Goal: Book appointment/travel/reservation

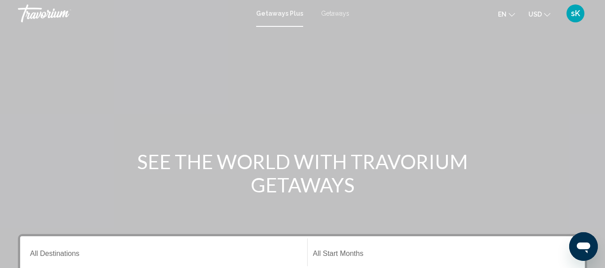
click at [336, 13] on span "Getaways" at bounding box center [335, 13] width 28 height 7
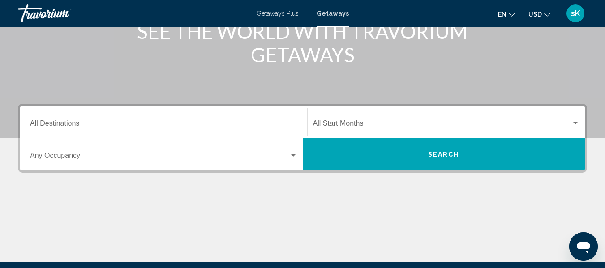
scroll to position [131, 0]
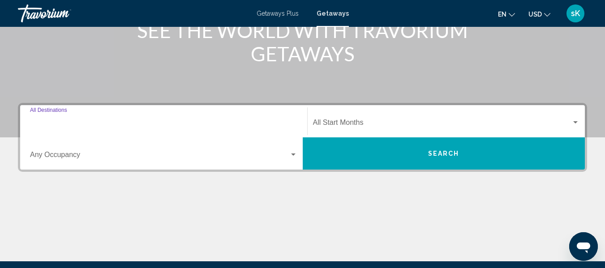
drag, startPoint x: 86, startPoint y: 124, endPoint x: 61, endPoint y: 123, distance: 25.1
click at [61, 123] on input "Destination All Destinations" at bounding box center [164, 125] width 268 height 8
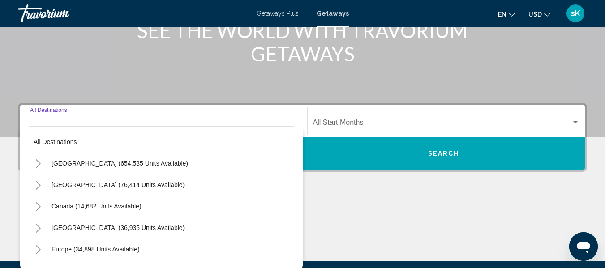
scroll to position [205, 0]
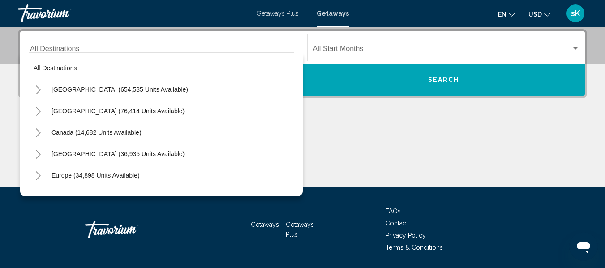
drag, startPoint x: 109, startPoint y: 177, endPoint x: 87, endPoint y: 178, distance: 22.0
click at [87, 178] on span "Europe (34,898 units available)" at bounding box center [96, 175] width 88 height 7
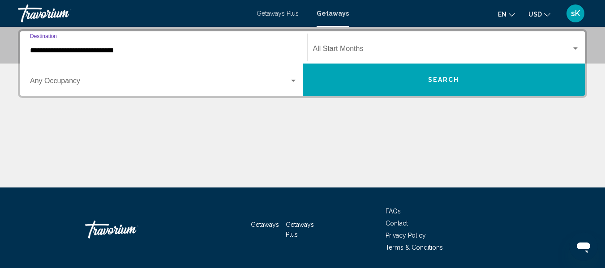
click at [61, 56] on div "**********" at bounding box center [164, 48] width 268 height 28
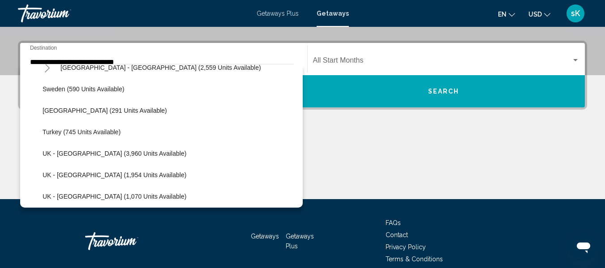
scroll to position [513, 0]
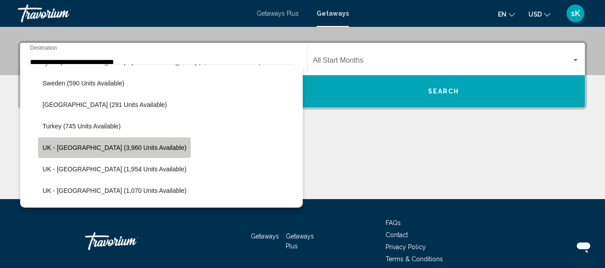
click at [128, 150] on span "UK - [GEOGRAPHIC_DATA] (3,960 units available)" at bounding box center [115, 147] width 144 height 7
type input "**********"
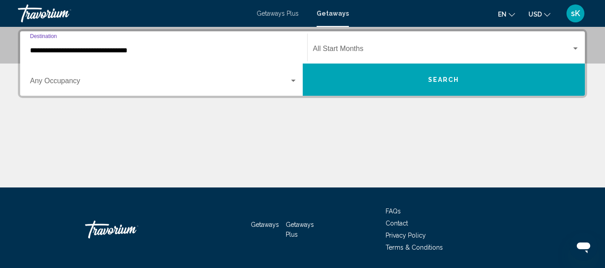
click at [578, 44] on div "Start Month All Start Months" at bounding box center [446, 48] width 267 height 28
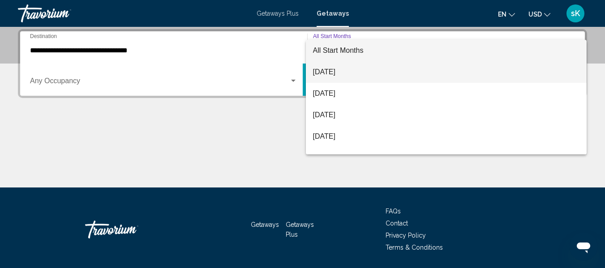
click at [384, 70] on span "[DATE]" at bounding box center [446, 72] width 267 height 22
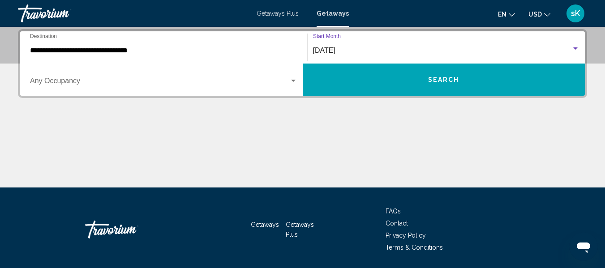
click at [444, 82] on span "Search" at bounding box center [443, 80] width 31 height 7
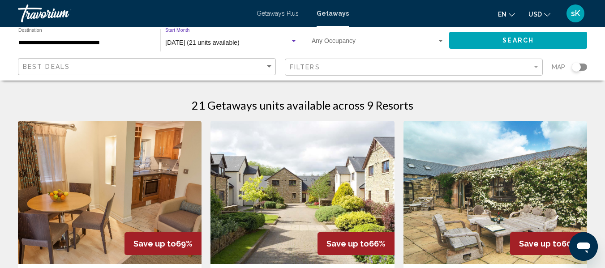
click at [262, 43] on div "[DATE] (21 units available)" at bounding box center [227, 42] width 125 height 7
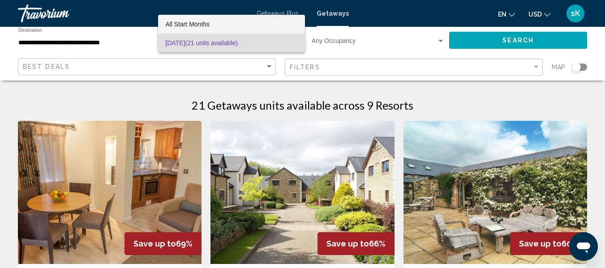
click at [210, 22] on span "All Start Months" at bounding box center [187, 24] width 44 height 7
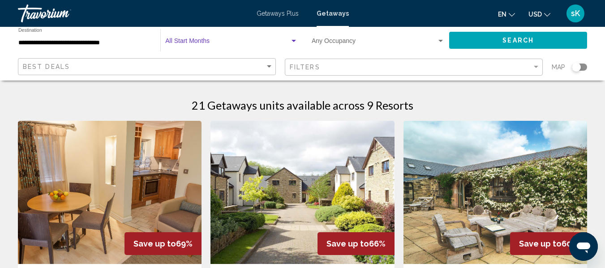
click at [202, 40] on span "Search widget" at bounding box center [227, 42] width 125 height 7
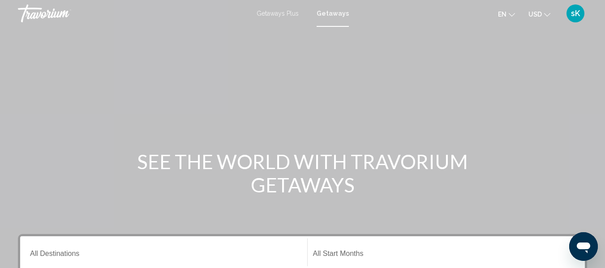
click at [333, 13] on span "Getaways" at bounding box center [333, 13] width 32 height 7
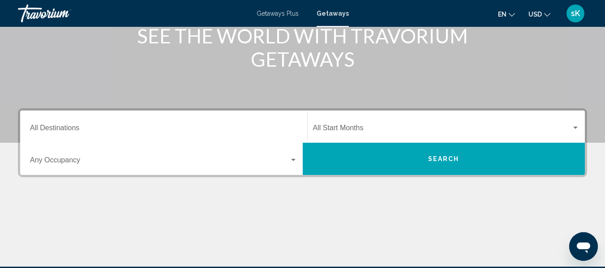
scroll to position [127, 0]
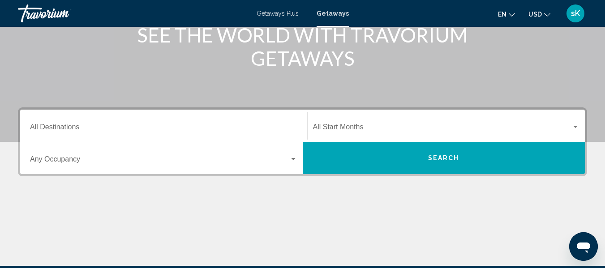
click at [191, 126] on input "Destination All Destinations" at bounding box center [164, 129] width 268 height 8
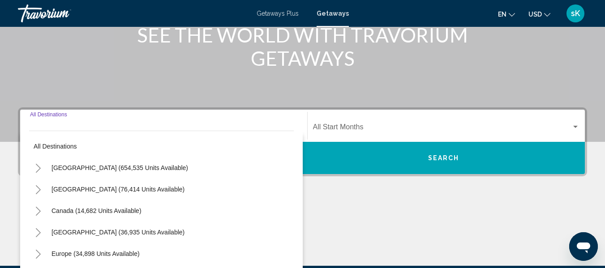
scroll to position [205, 0]
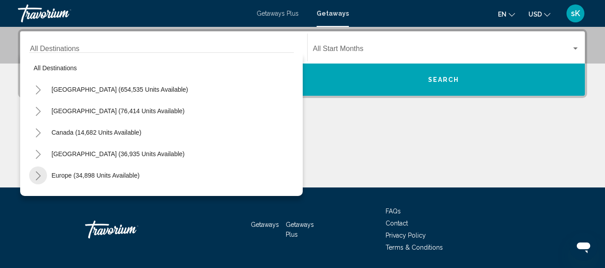
click at [40, 177] on icon "Toggle Europe (34,898 units available)" at bounding box center [38, 176] width 7 height 9
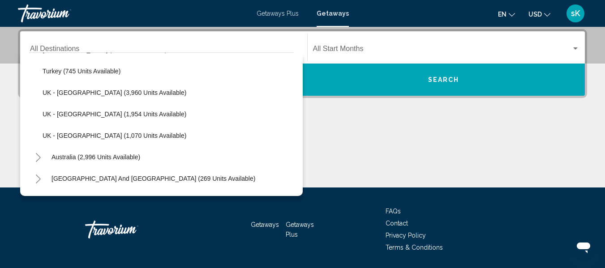
scroll to position [559, 0]
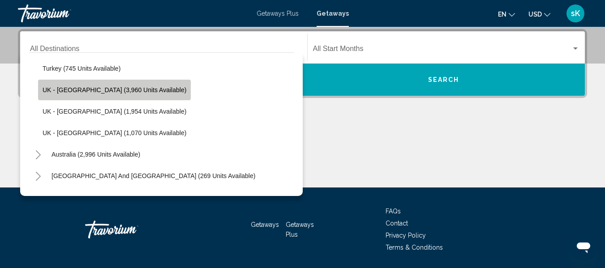
click at [131, 91] on span "UK - [GEOGRAPHIC_DATA] (3,960 units available)" at bounding box center [115, 89] width 144 height 7
type input "**********"
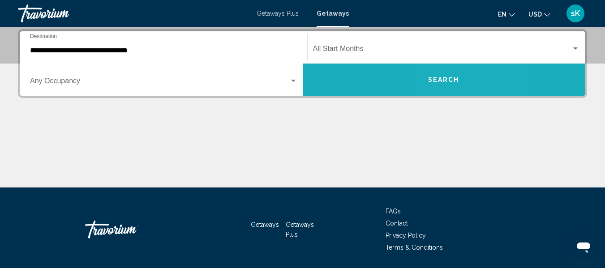
click at [447, 84] on button "Search" at bounding box center [444, 80] width 283 height 32
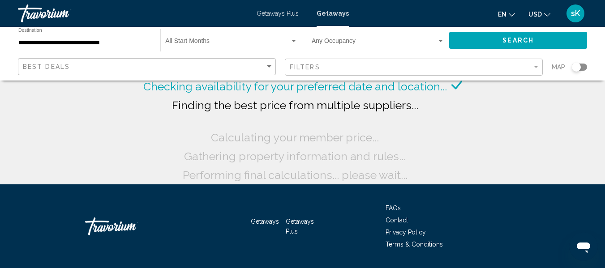
click at [185, 38] on div "Start Month All Start Months" at bounding box center [231, 40] width 133 height 25
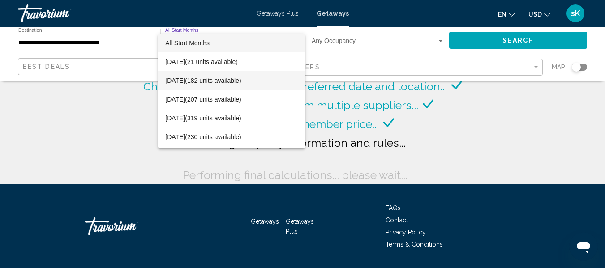
click at [200, 81] on span "[DATE] (182 units available)" at bounding box center [231, 80] width 133 height 19
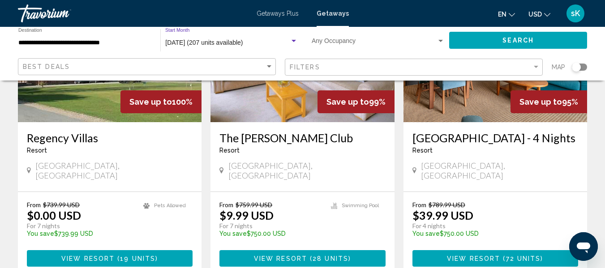
scroll to position [1125, 0]
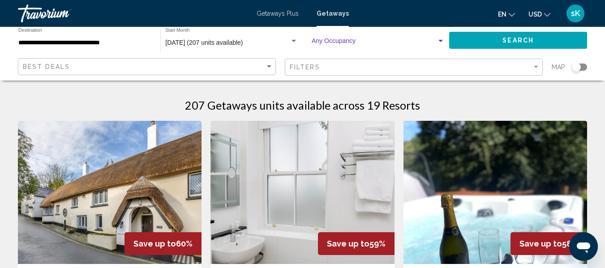
click at [439, 42] on div "Search widget" at bounding box center [441, 41] width 4 height 2
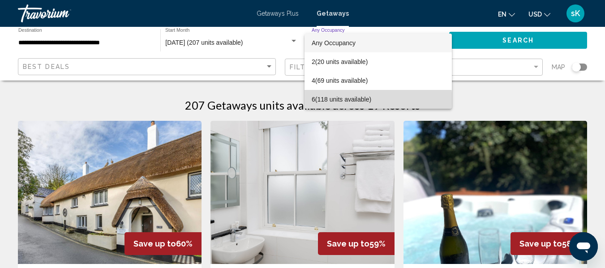
click at [367, 101] on span "6 (118 units available)" at bounding box center [378, 99] width 133 height 19
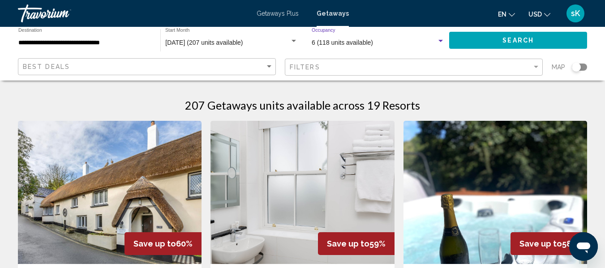
click at [525, 40] on span "Search" at bounding box center [518, 40] width 31 height 7
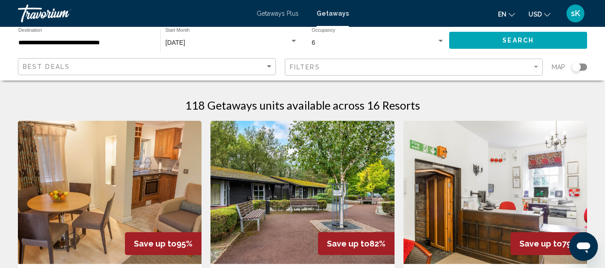
click at [122, 201] on img "Main content" at bounding box center [110, 192] width 184 height 143
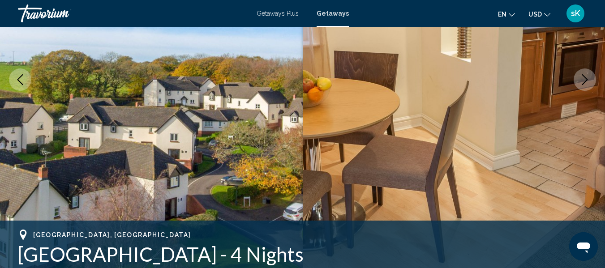
scroll to position [160, 0]
click at [585, 81] on icon "Next image" at bounding box center [585, 80] width 11 height 11
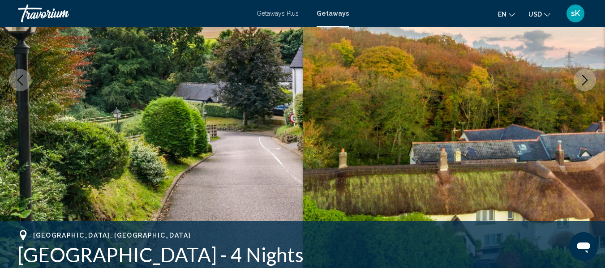
click at [585, 81] on icon "Next image" at bounding box center [585, 80] width 11 height 11
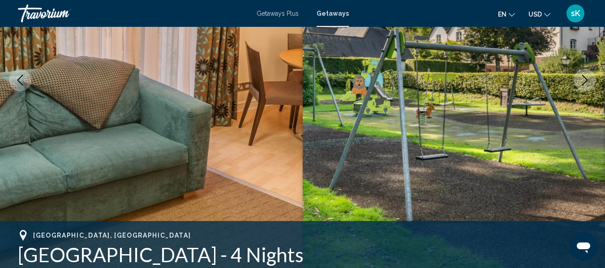
click at [585, 81] on icon "Next image" at bounding box center [585, 80] width 11 height 11
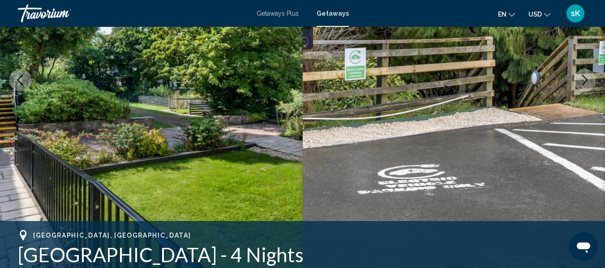
click at [585, 82] on icon "Next image" at bounding box center [585, 80] width 11 height 11
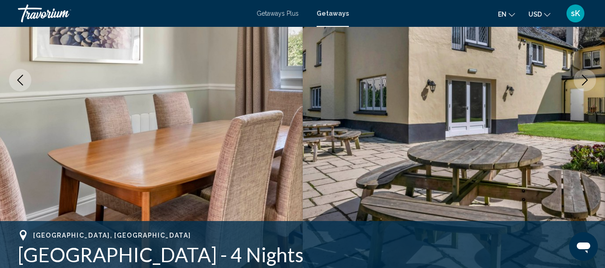
click at [585, 82] on icon "Next image" at bounding box center [585, 80] width 11 height 11
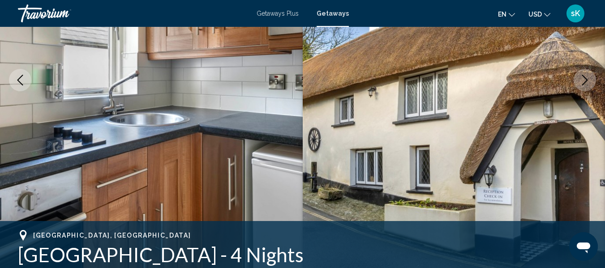
click at [585, 82] on icon "Next image" at bounding box center [585, 80] width 11 height 11
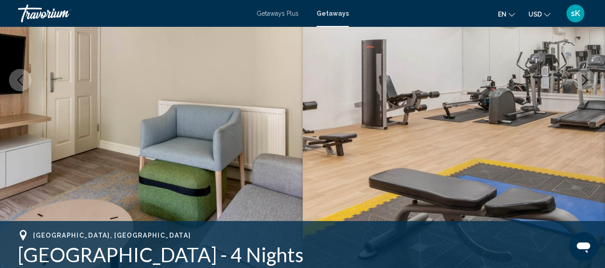
click at [583, 82] on icon "Next image" at bounding box center [585, 80] width 11 height 11
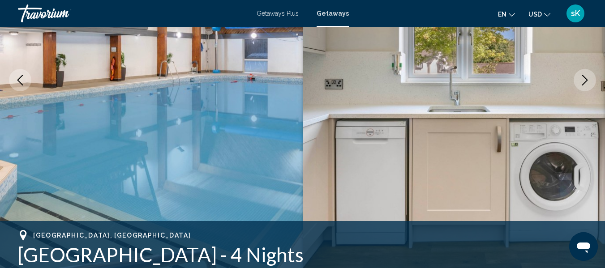
click at [583, 82] on icon "Next image" at bounding box center [585, 80] width 11 height 11
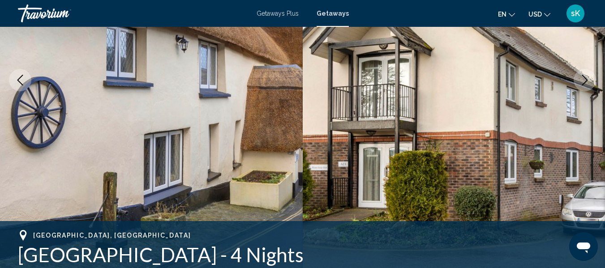
click at [583, 82] on icon "Next image" at bounding box center [585, 80] width 11 height 11
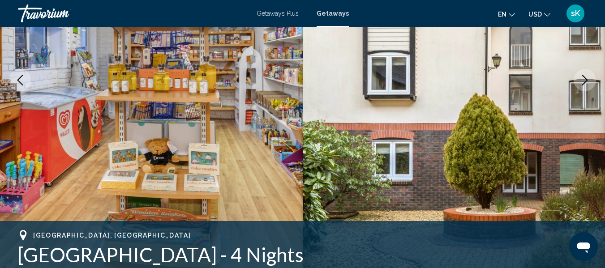
click at [280, 13] on span "Getaways Plus" at bounding box center [278, 13] width 42 height 7
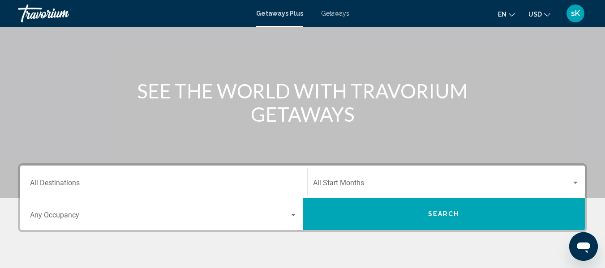
scroll to position [91, 0]
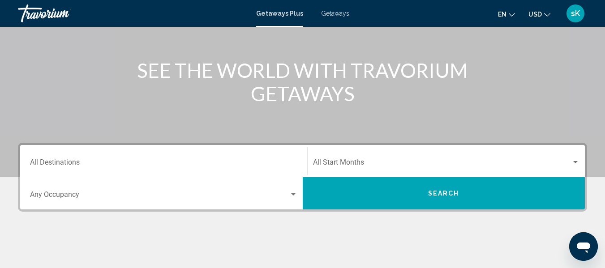
click at [125, 160] on input "Destination All Destinations" at bounding box center [164, 164] width 268 height 8
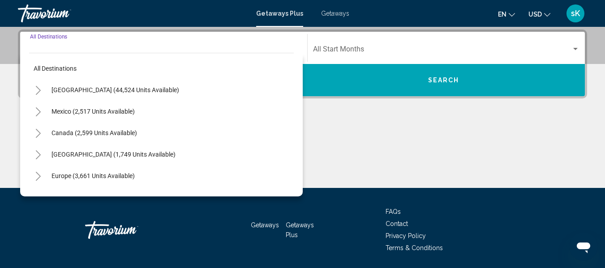
scroll to position [205, 0]
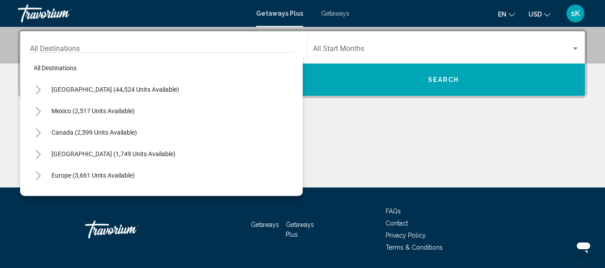
click at [139, 175] on div "Europe (3,661 units available)" at bounding box center [161, 176] width 265 height 22
click at [109, 177] on span "Europe (3,661 units available)" at bounding box center [93, 175] width 83 height 7
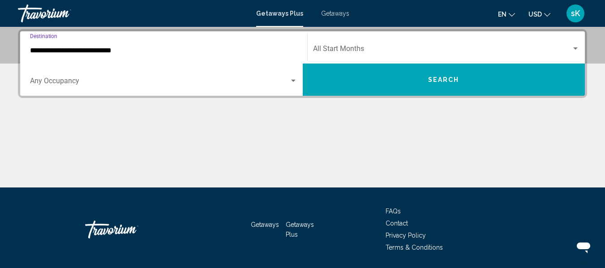
click at [128, 52] on input "**********" at bounding box center [164, 51] width 268 height 8
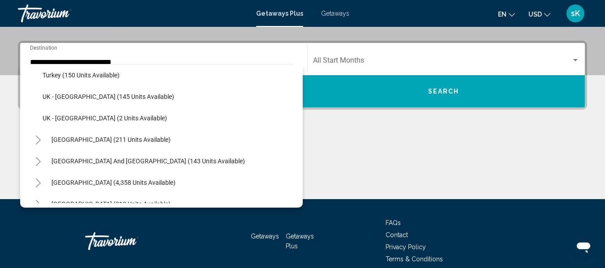
scroll to position [454, 0]
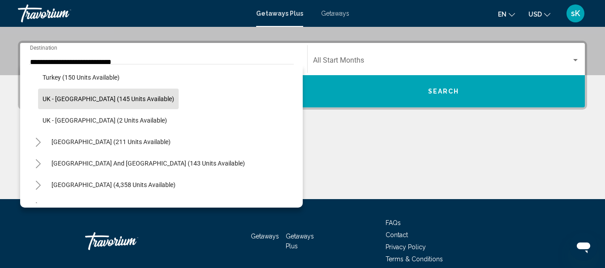
click at [130, 104] on button "UK - [GEOGRAPHIC_DATA] (145 units available)" at bounding box center [108, 99] width 141 height 21
type input "**********"
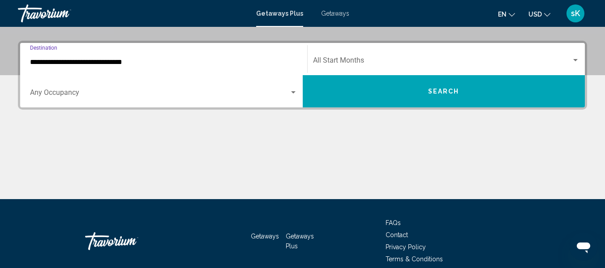
scroll to position [205, 0]
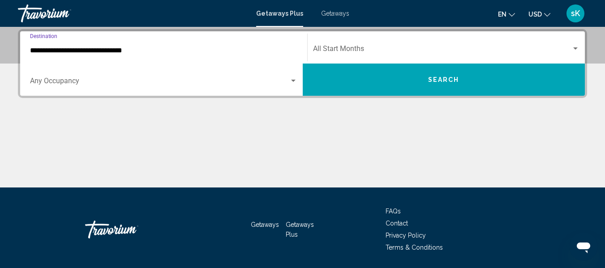
click at [293, 83] on div "Search widget" at bounding box center [293, 81] width 8 height 7
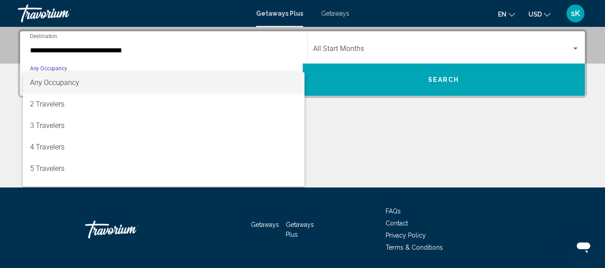
click at [379, 164] on div at bounding box center [302, 134] width 605 height 268
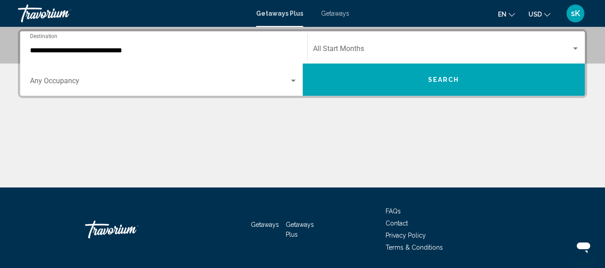
click at [294, 81] on div "Search widget" at bounding box center [293, 81] width 4 height 2
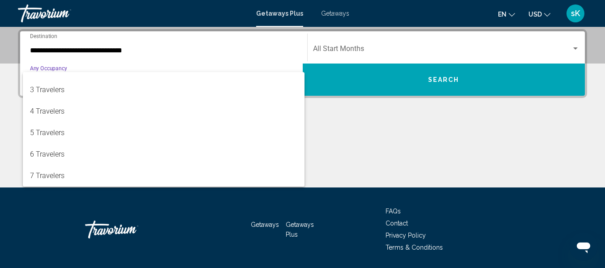
scroll to position [37, 0]
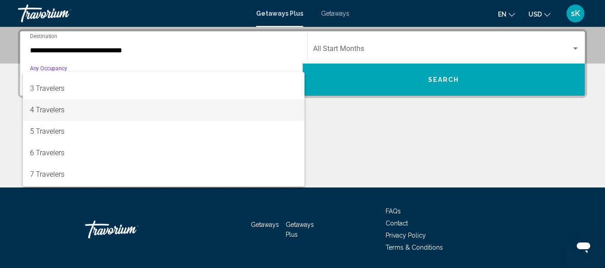
click at [66, 107] on span "4 Travelers" at bounding box center [164, 110] width 268 height 22
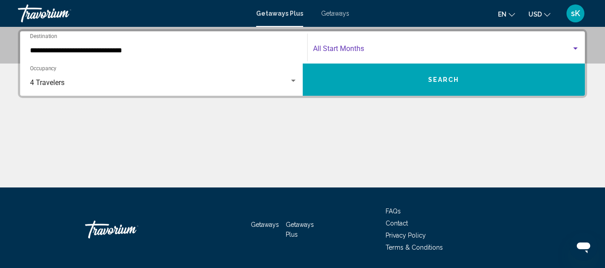
click at [328, 49] on span "Search widget" at bounding box center [442, 51] width 259 height 8
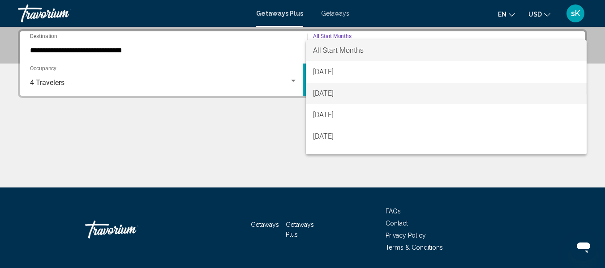
click at [341, 98] on span "[DATE]" at bounding box center [446, 94] width 267 height 22
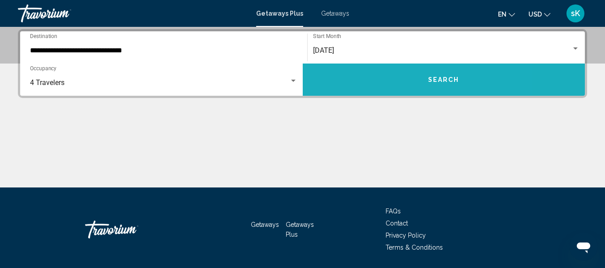
click at [389, 85] on button "Search" at bounding box center [444, 80] width 283 height 32
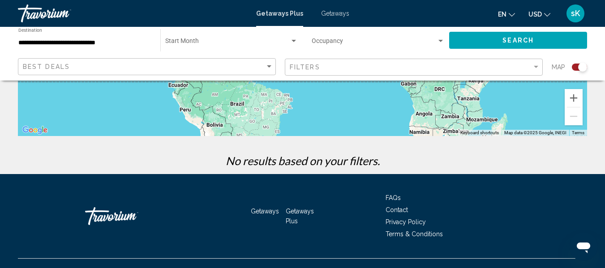
scroll to position [220, 0]
